Goal: Task Accomplishment & Management: Use online tool/utility

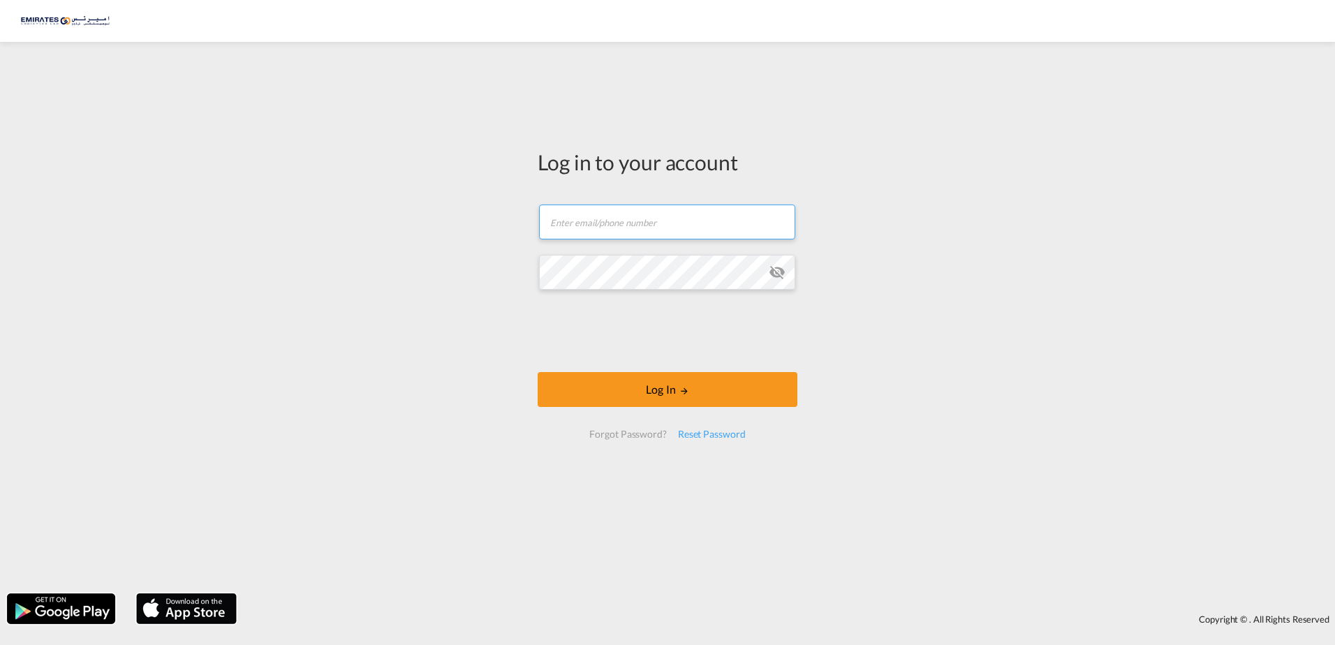
type input "[EMAIL_ADDRESS][DOMAIN_NAME]"
click at [695, 359] on div at bounding box center [667, 333] width 212 height 58
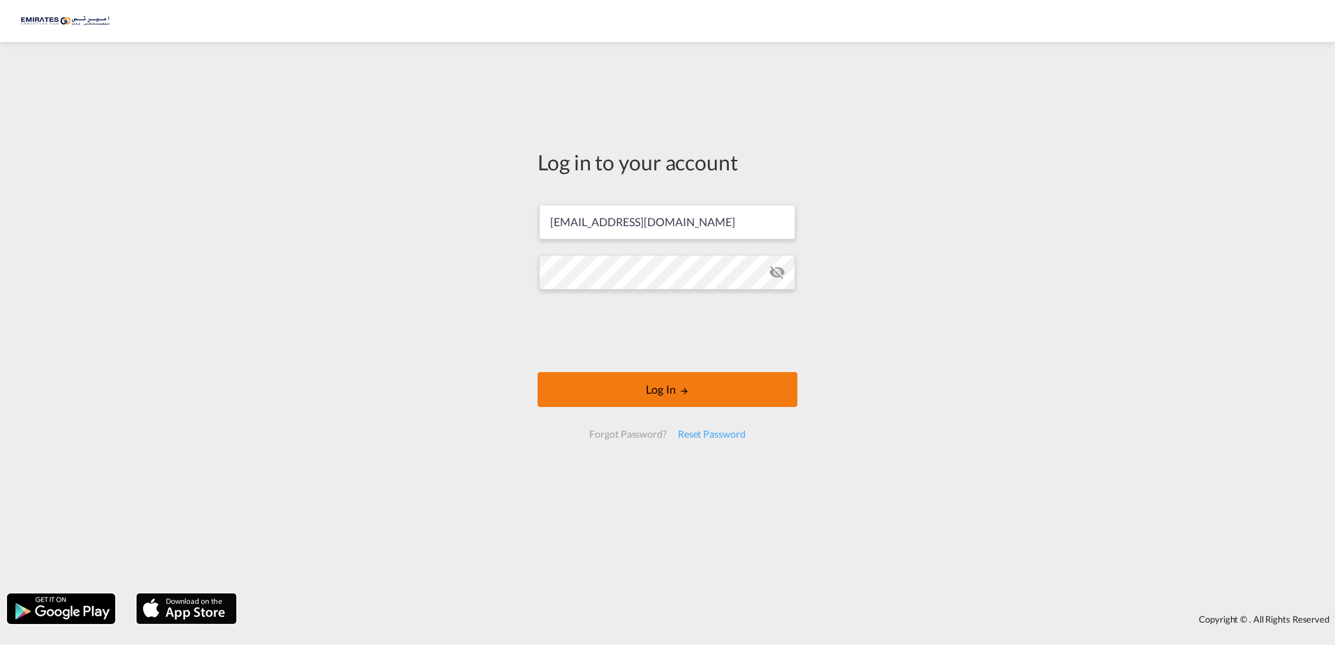
click at [697, 399] on button "Log In" at bounding box center [668, 389] width 260 height 35
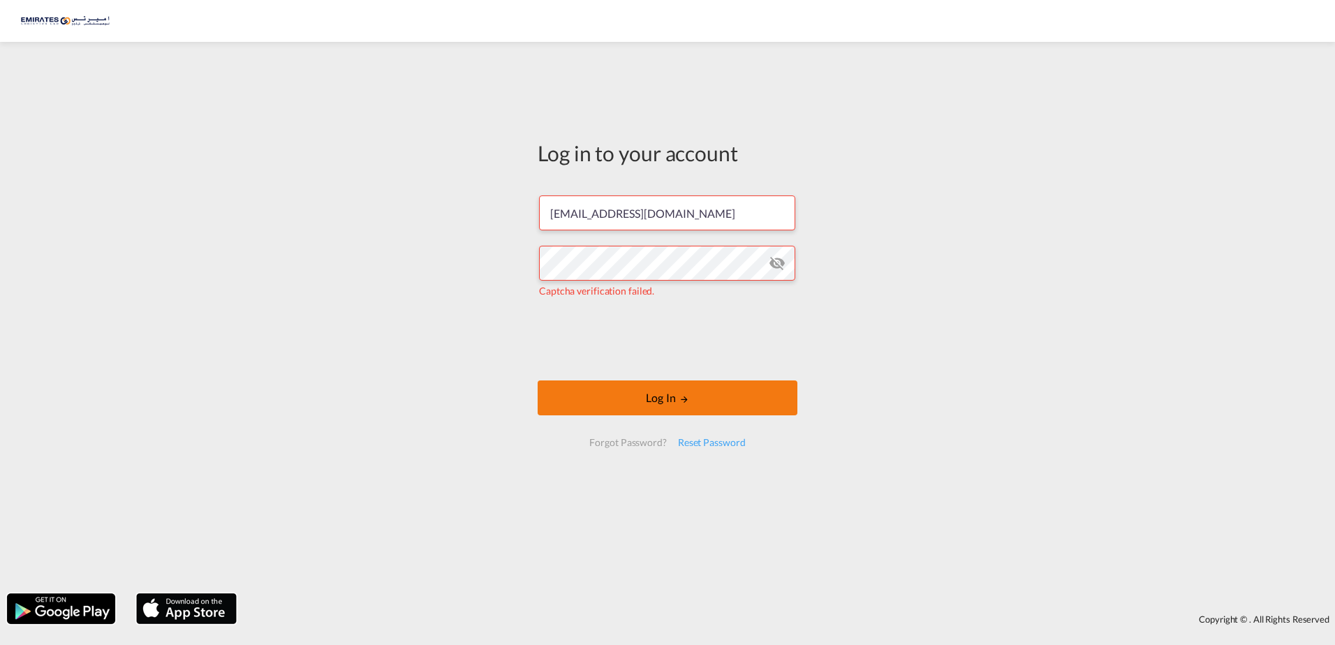
click at [681, 394] on md-icon "LOGIN" at bounding box center [684, 399] width 10 height 10
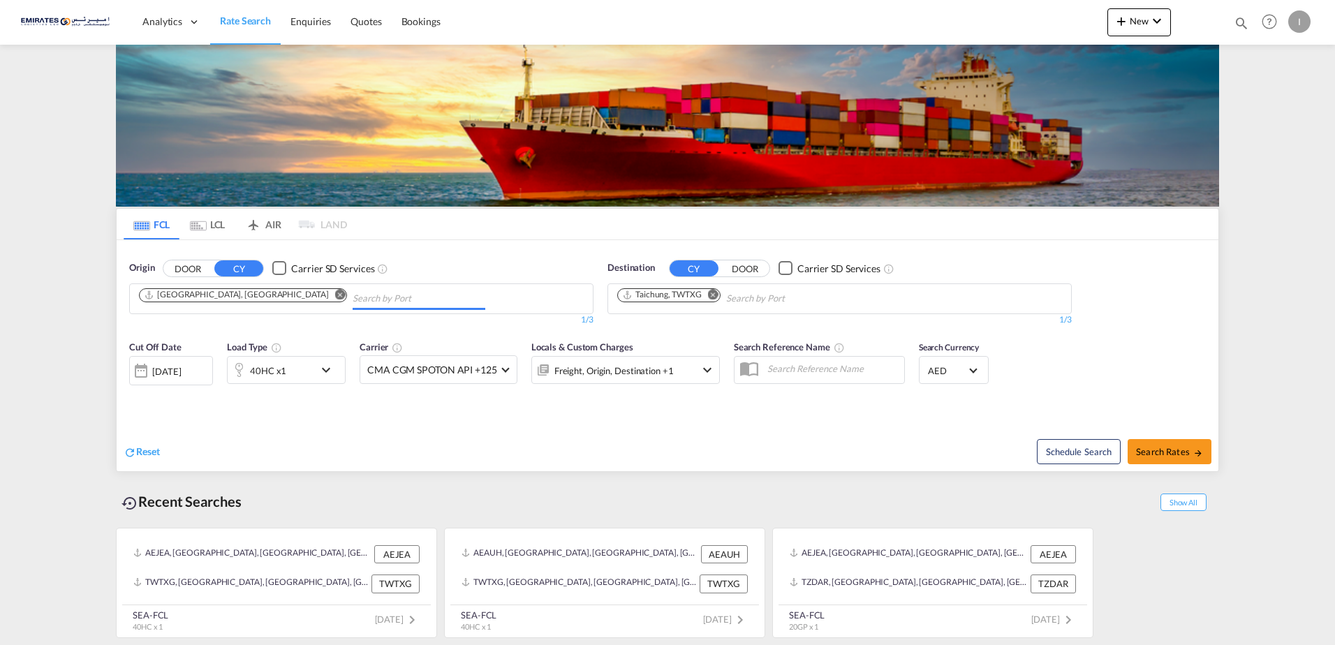
click at [353, 293] on input "Chips input." at bounding box center [419, 299] width 133 height 22
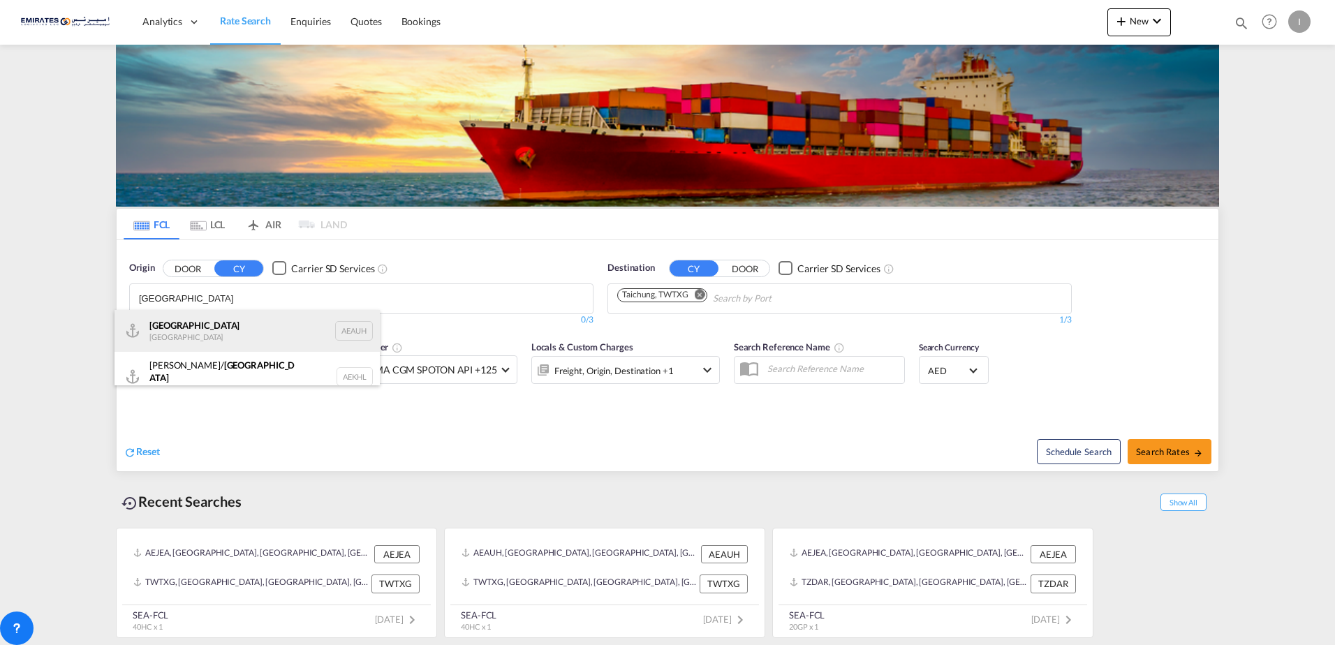
type input "[GEOGRAPHIC_DATA]"
click at [211, 333] on div "[GEOGRAPHIC_DATA] [GEOGRAPHIC_DATA] AEAUH" at bounding box center [246, 331] width 265 height 42
